Goal: Check status: Check status

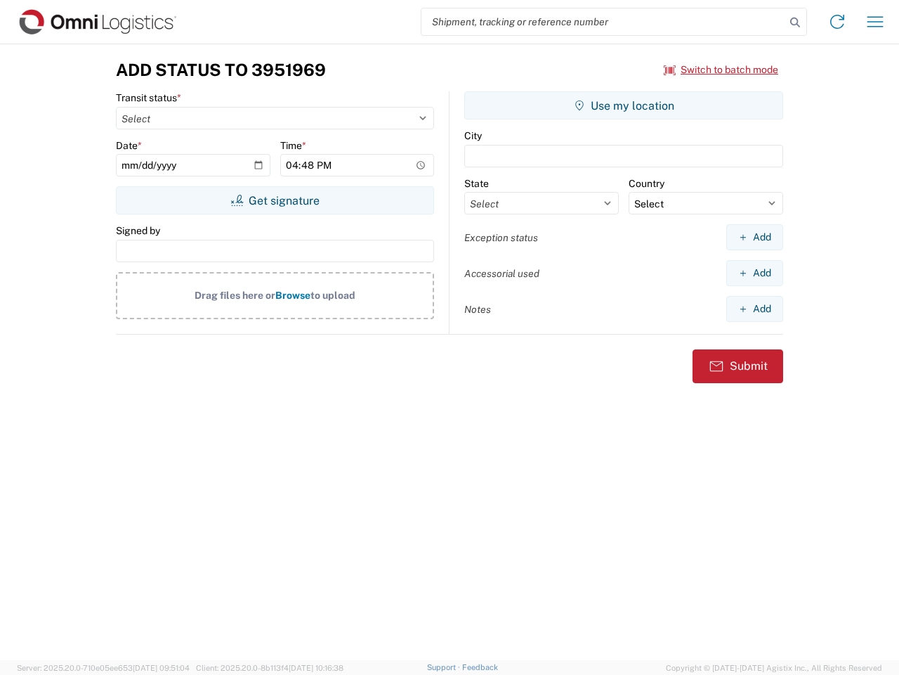
click at [604, 22] on input "search" at bounding box center [604, 21] width 364 height 27
click at [795, 22] on icon at bounding box center [796, 23] width 20 height 20
click at [838, 22] on icon at bounding box center [837, 22] width 22 height 22
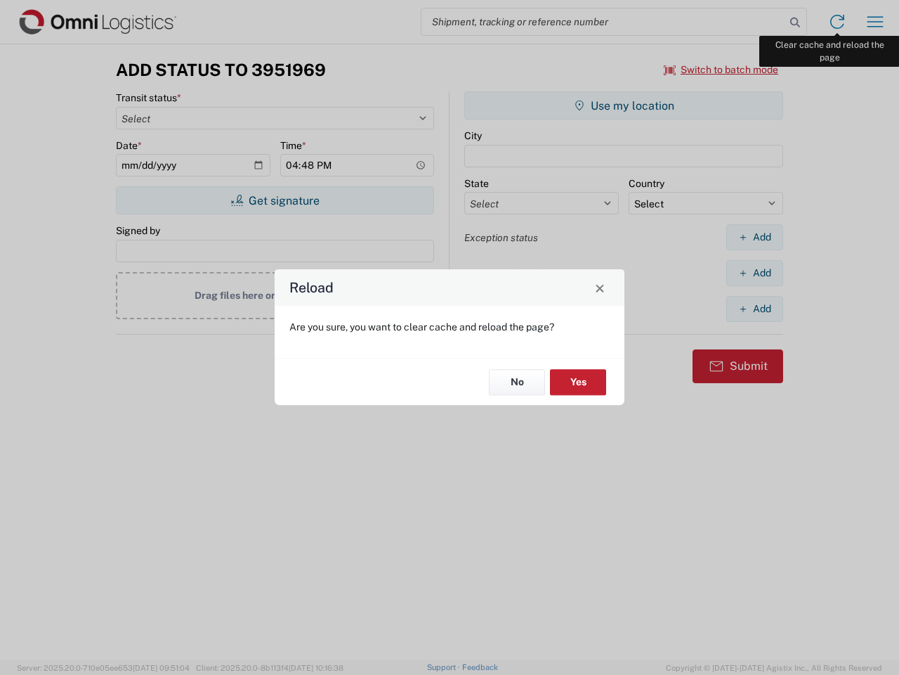
click at [876, 22] on div "Reload Are you sure, you want to clear cache and reload the page? No Yes" at bounding box center [449, 337] width 899 height 675
click at [722, 70] on div "Reload Are you sure, you want to clear cache and reload the page? No Yes" at bounding box center [449, 337] width 899 height 675
click at [275, 200] on div "Reload Are you sure, you want to clear cache and reload the page? No Yes" at bounding box center [449, 337] width 899 height 675
click at [624, 105] on div "Reload Are you sure, you want to clear cache and reload the page? No Yes" at bounding box center [449, 337] width 899 height 675
click at [755, 237] on div "Reload Are you sure, you want to clear cache and reload the page? No Yes" at bounding box center [449, 337] width 899 height 675
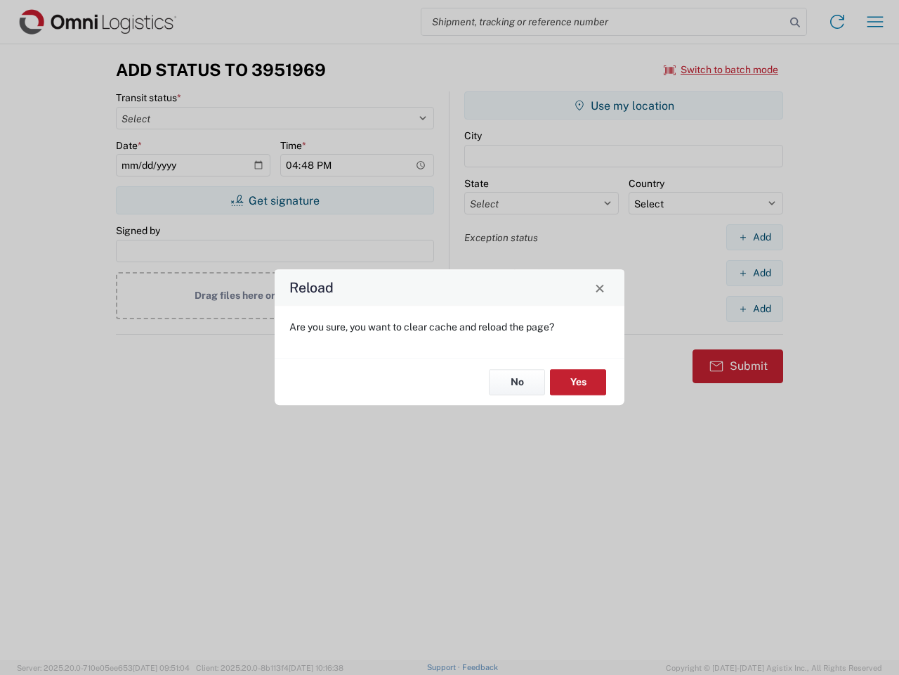
click at [755, 273] on div "Reload Are you sure, you want to clear cache and reload the page? No Yes" at bounding box center [449, 337] width 899 height 675
click at [755, 308] on div "Reload Are you sure, you want to clear cache and reload the page? No Yes" at bounding box center [449, 337] width 899 height 675
